Goal: Find specific page/section: Find specific page/section

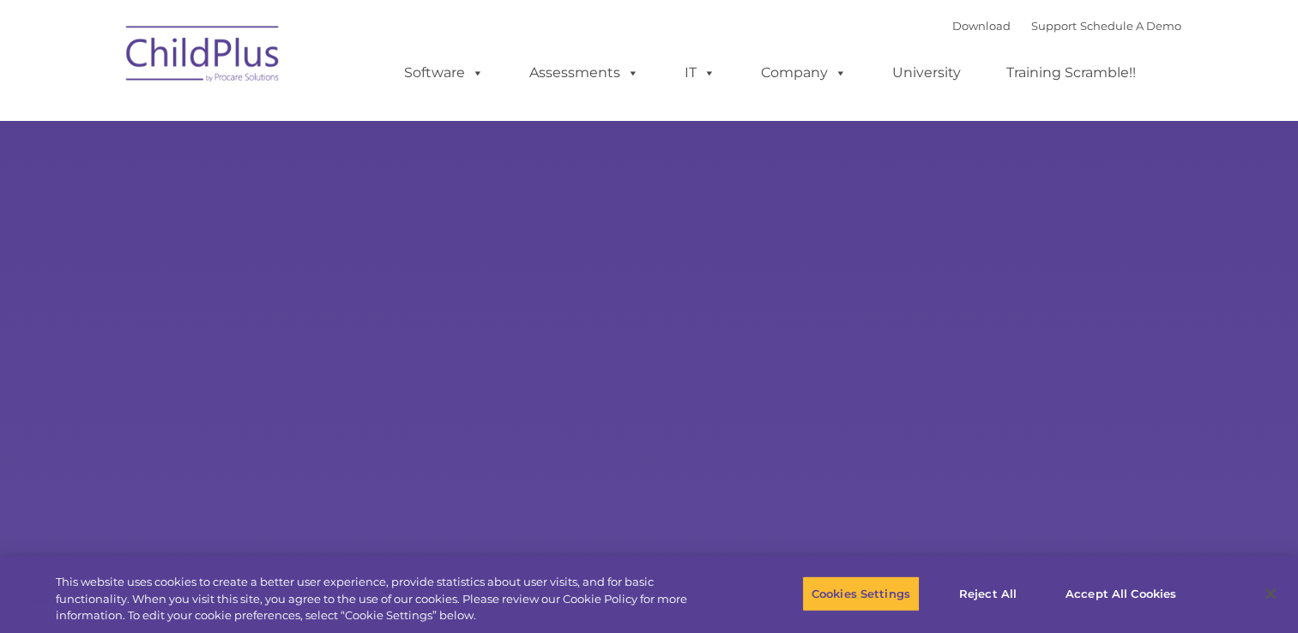
select select "MEDIUM"
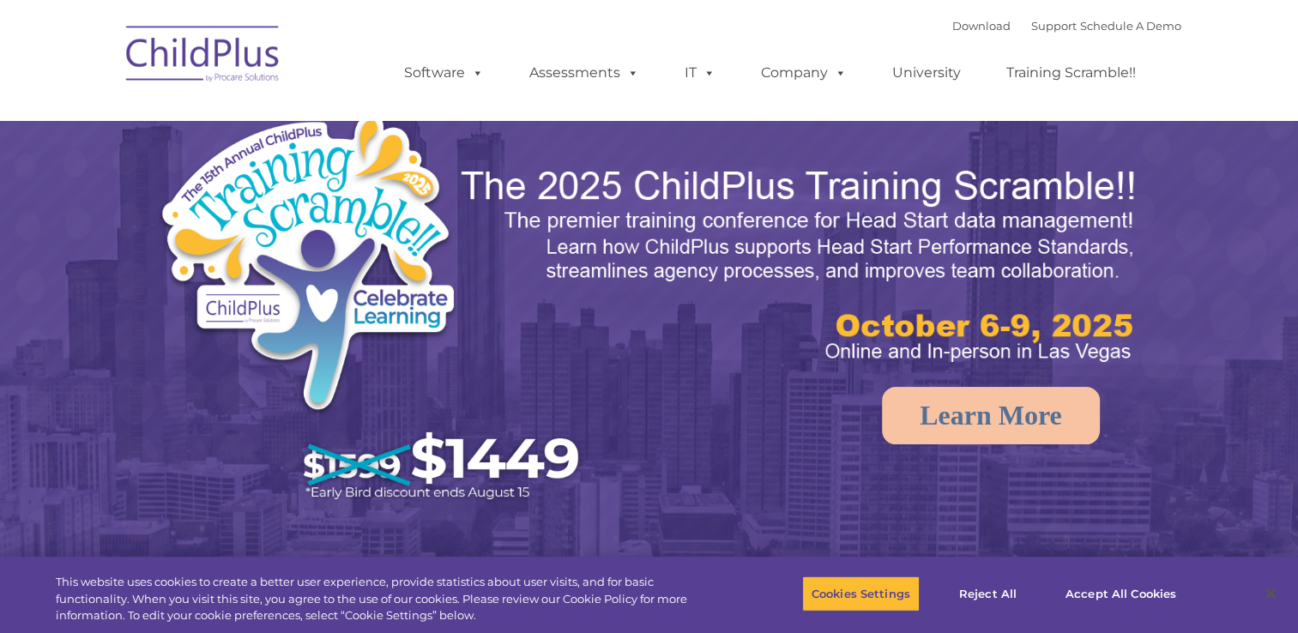
select select "MEDIUM"
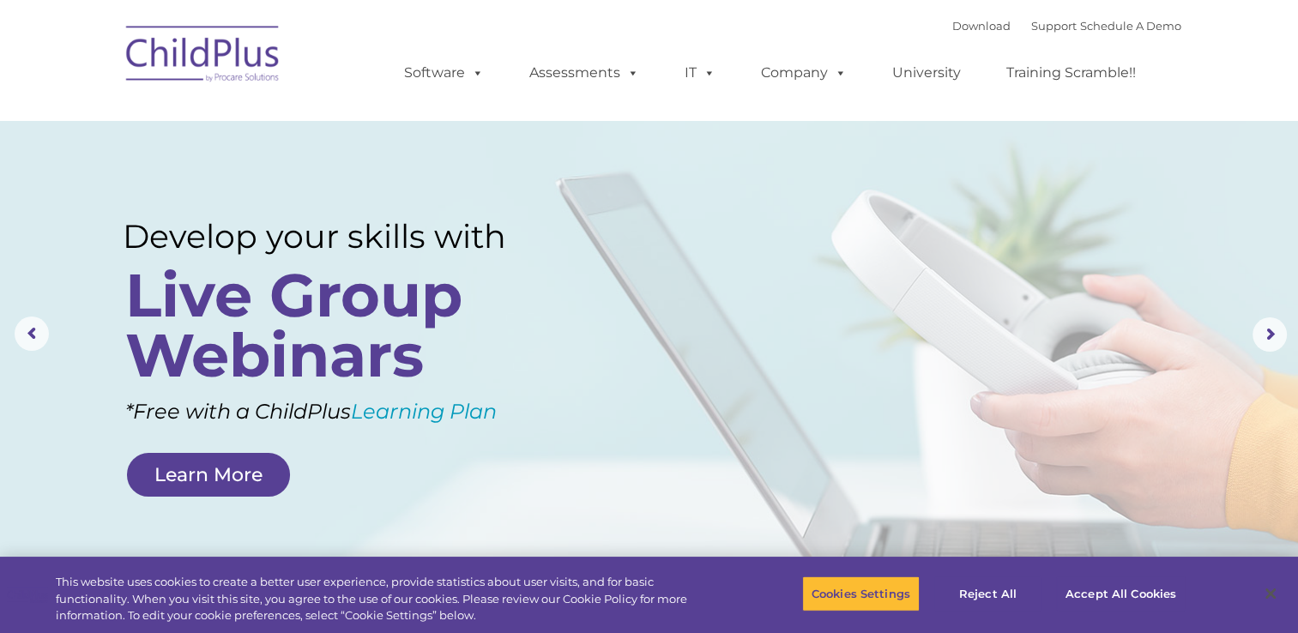
click at [890, 11] on nav "Download Support | Schedule A Demo  MENU MENU Software ChildPlus: The original…" at bounding box center [649, 60] width 1298 height 120
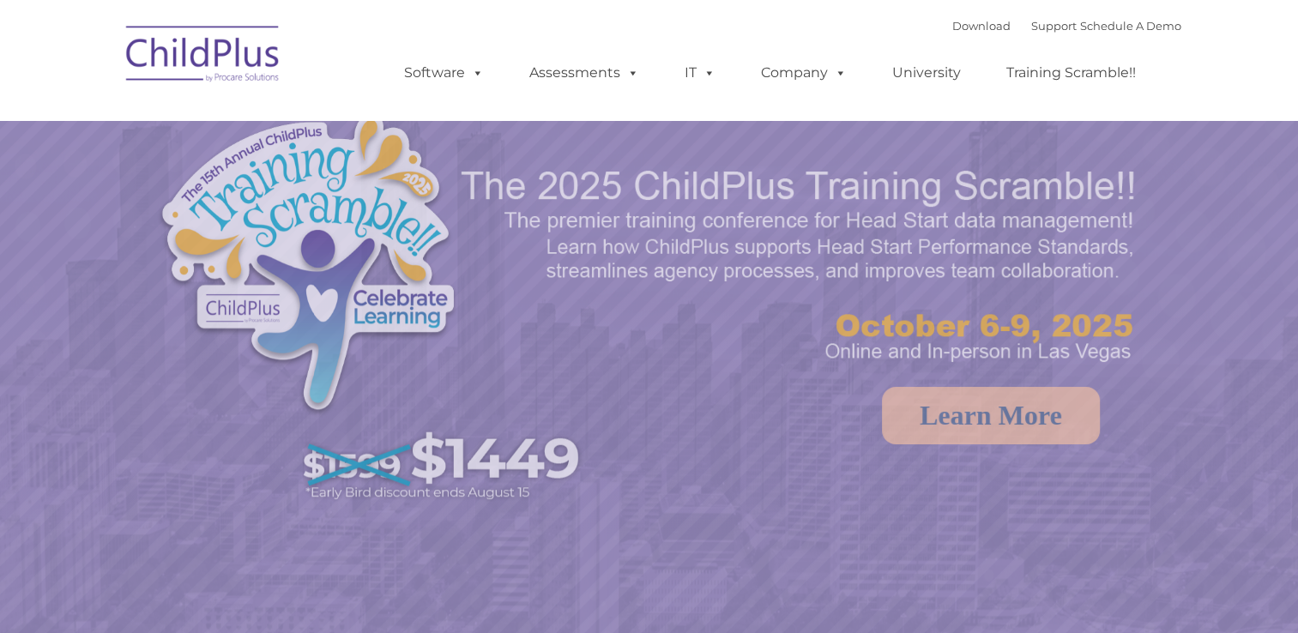
select select "MEDIUM"
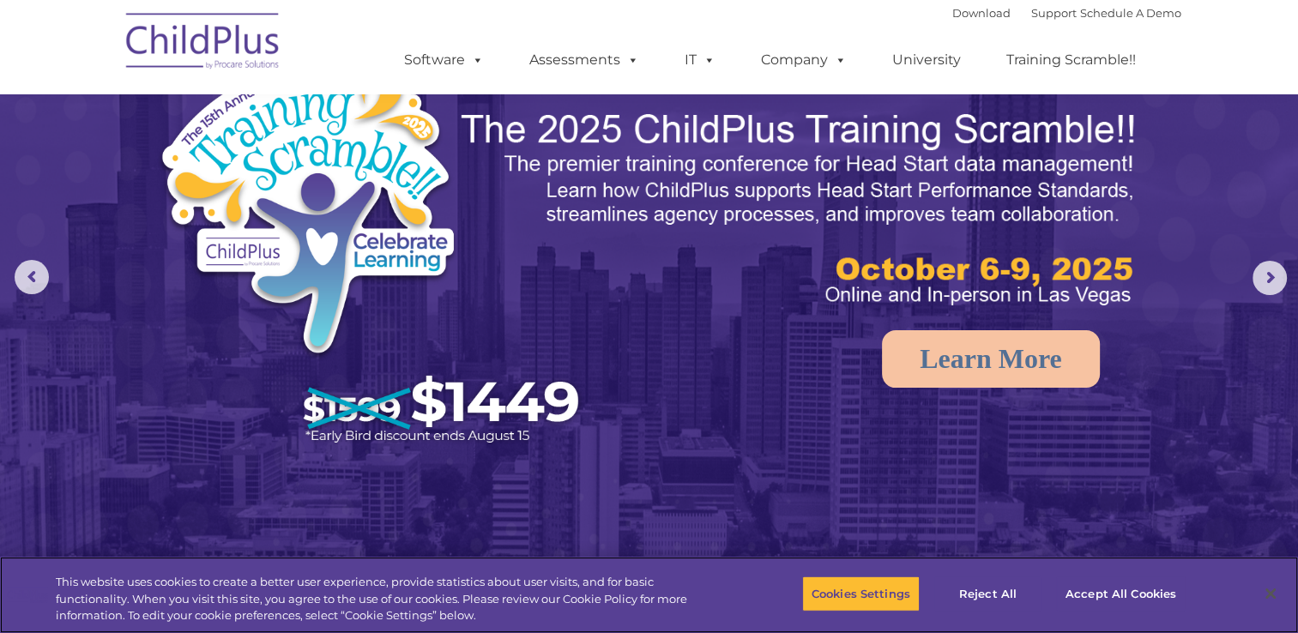
scroll to position [24, 0]
